Goal: Book appointment/travel/reservation

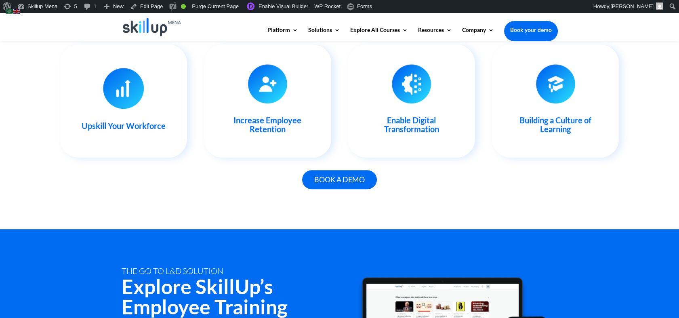
scroll to position [988, 0]
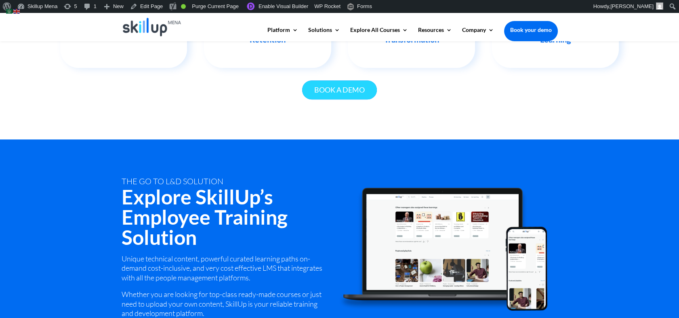
drag, startPoint x: 273, startPoint y: 120, endPoint x: 355, endPoint y: 84, distance: 88.9
click at [355, 84] on link "Book a demo" at bounding box center [339, 89] width 75 height 19
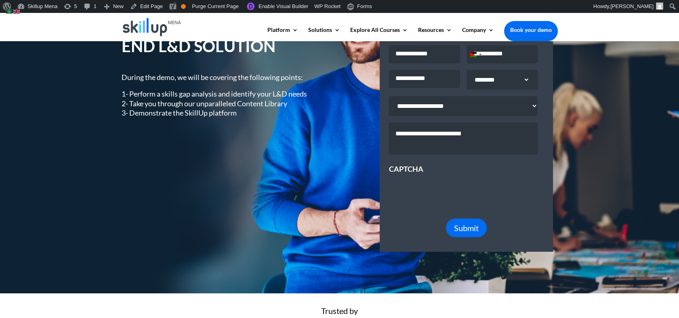
scroll to position [135, 0]
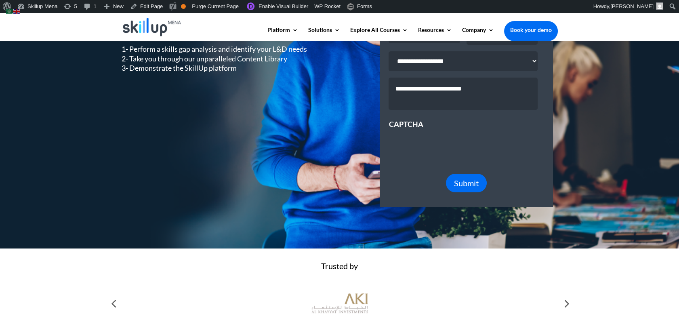
click at [274, 230] on div "UPSKILL YOUR TEAMS WITH SKILLUP’S END-TO-END L&D SOLUTION During the demo, we w…" at bounding box center [339, 77] width 679 height 342
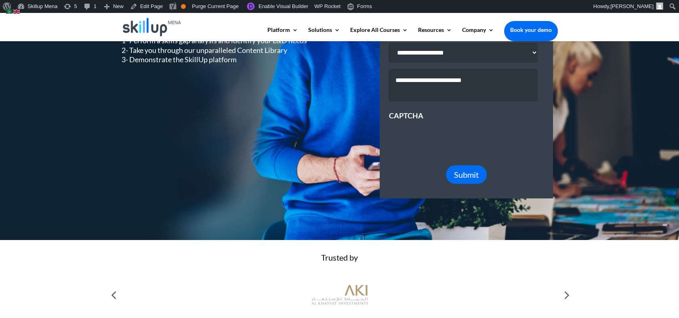
scroll to position [45, 0]
